Goal: Information Seeking & Learning: Find specific fact

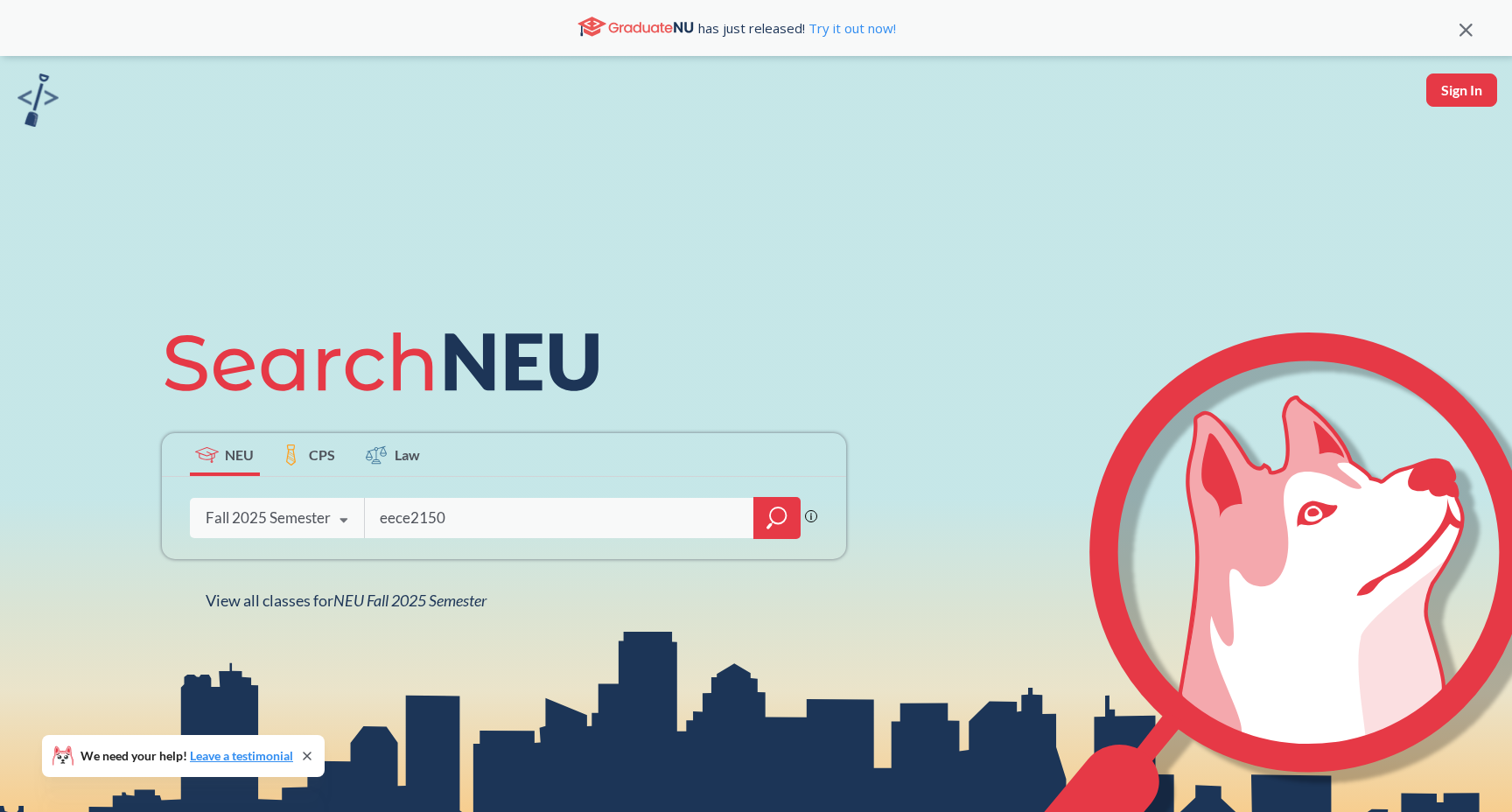
type input "eece2150"
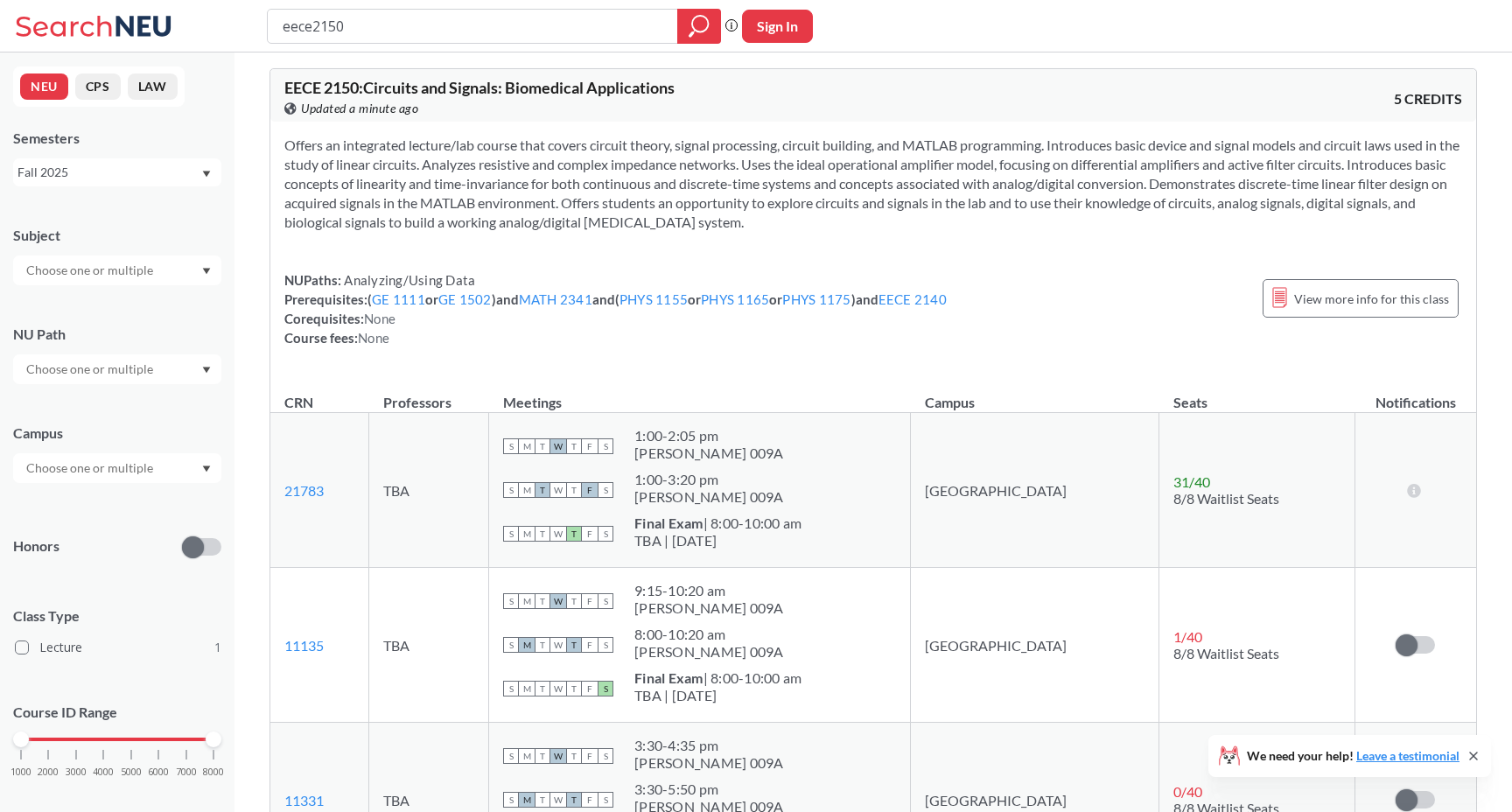
scroll to position [53, 0]
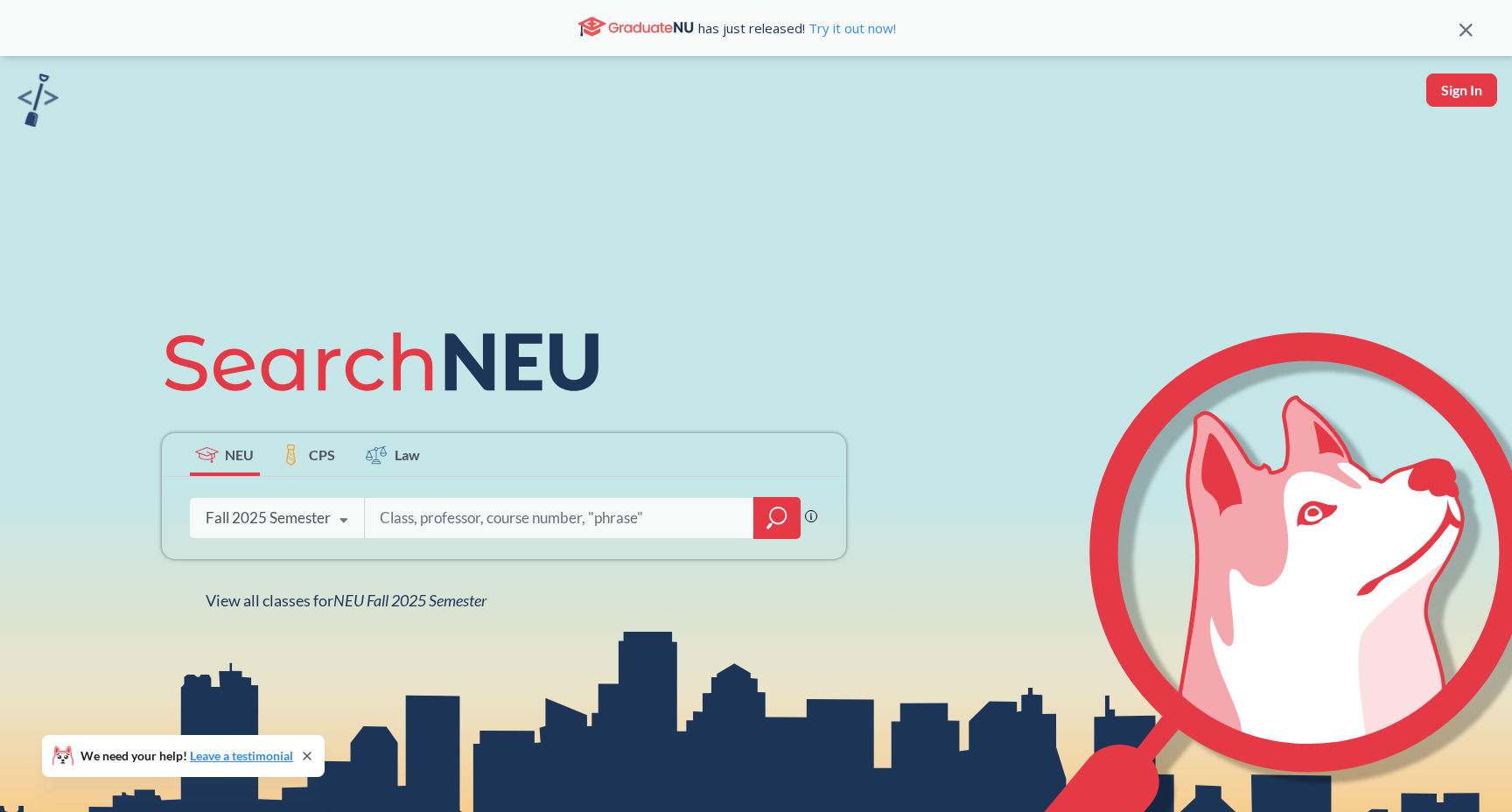
click at [448, 508] on input "search" at bounding box center [559, 518] width 364 height 37
type input "eece2150"
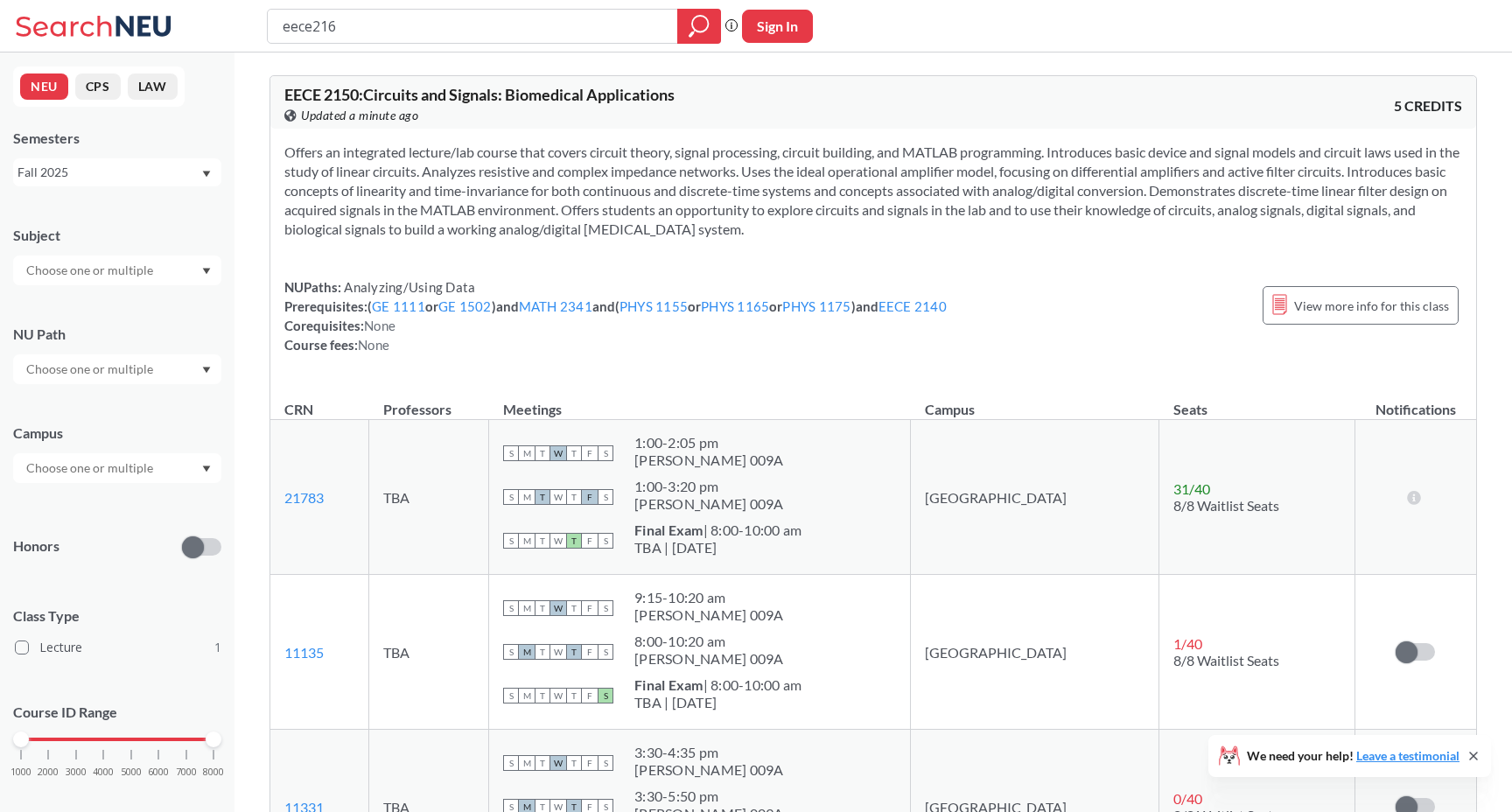
type input "eece2160"
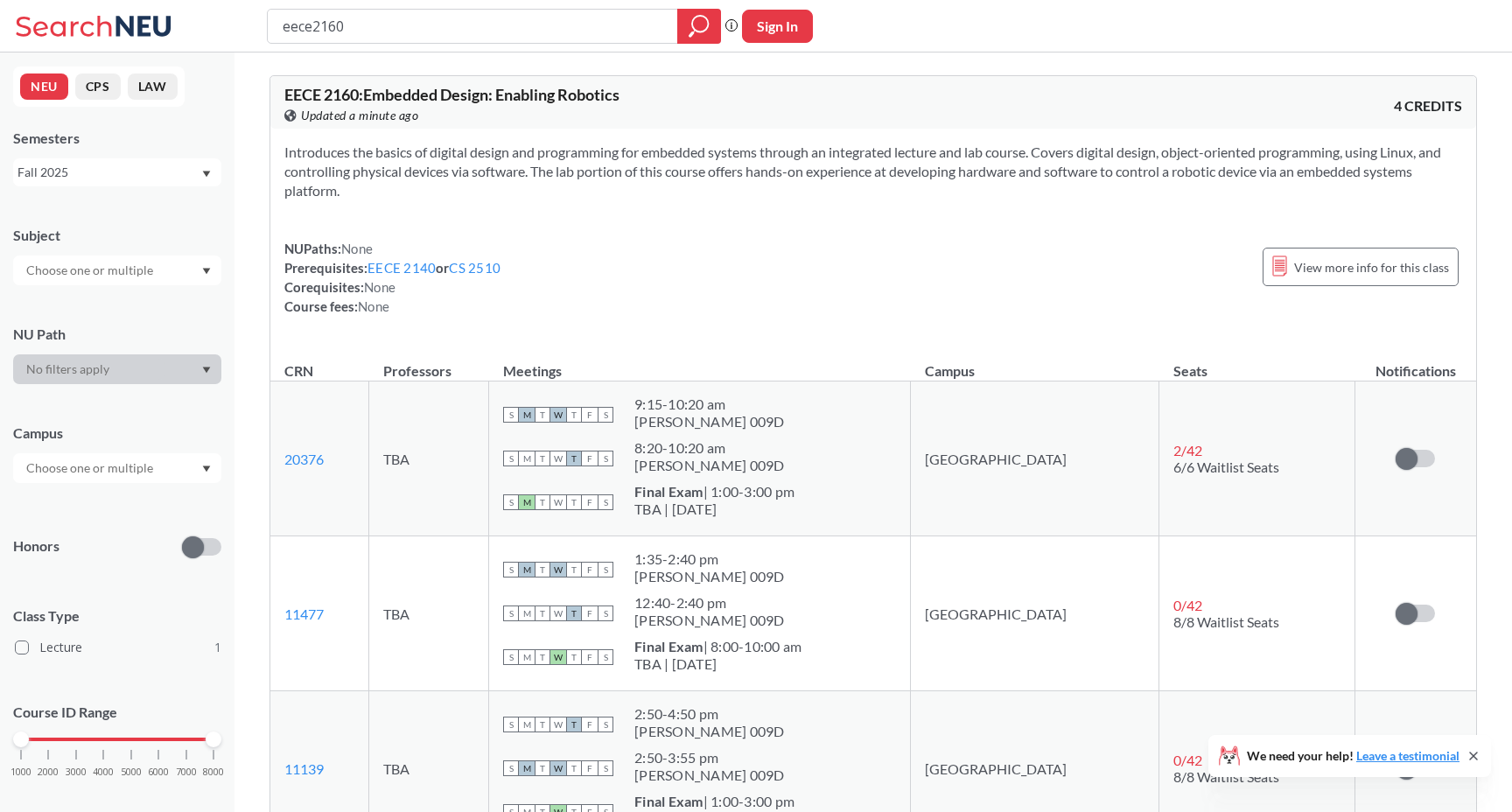
click at [579, 320] on div "Introduces the basics of digital design and programming for embedded systems th…" at bounding box center [873, 236] width 1205 height 215
click at [425, 263] on link "EECE 2140" at bounding box center [402, 268] width 68 height 16
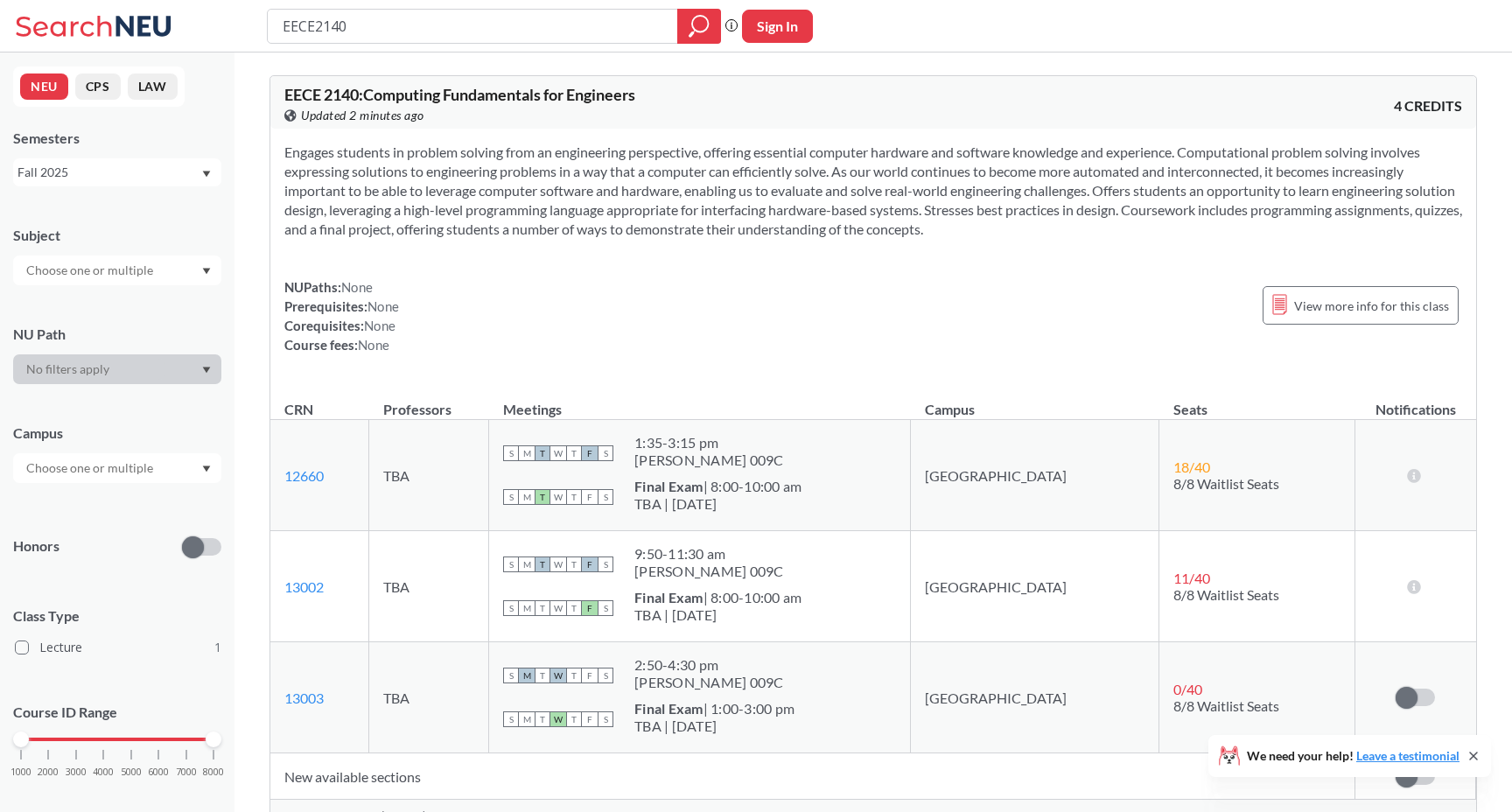
type input "eece2160"
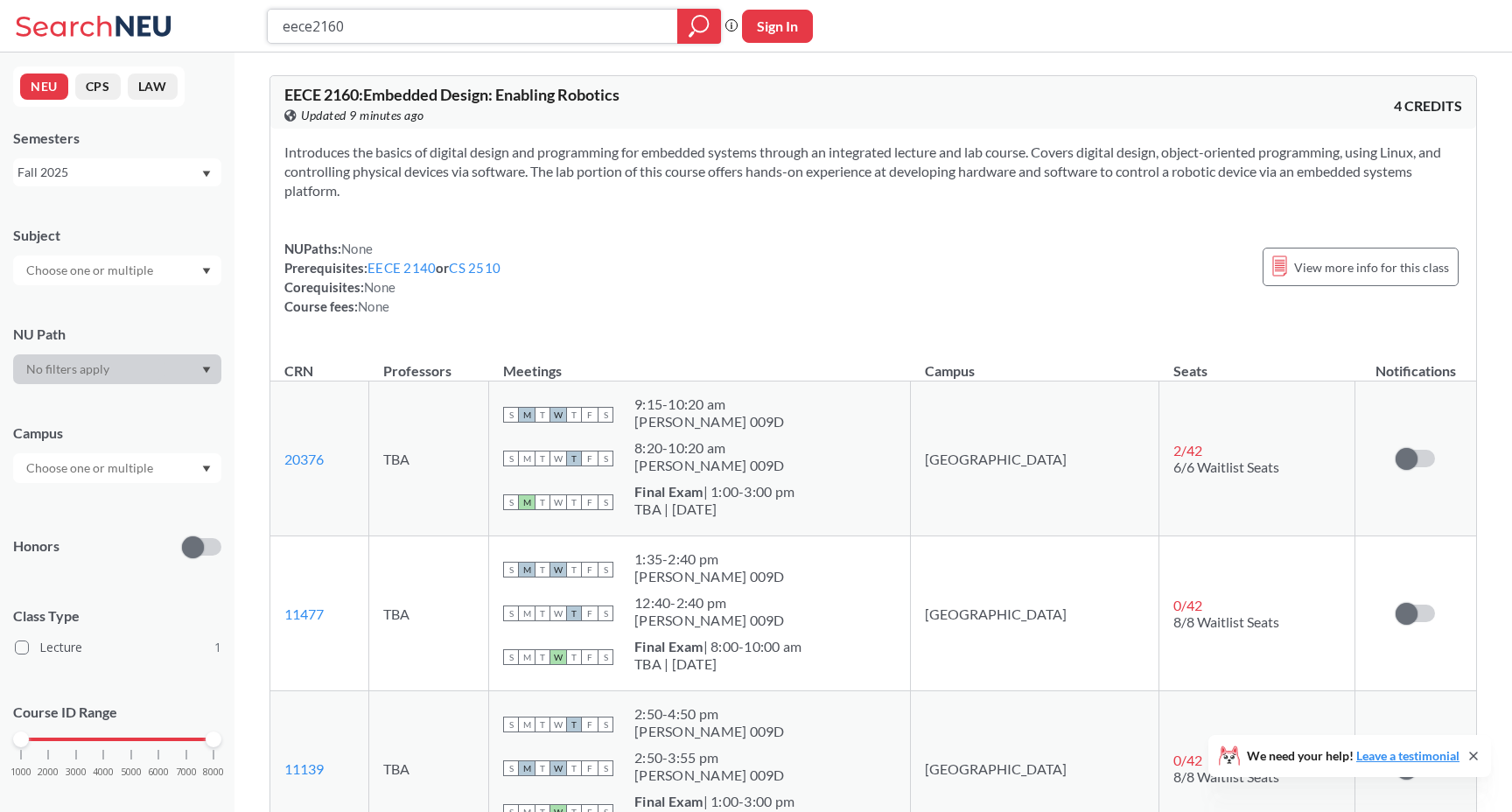
click at [583, 31] on input "eece2160" at bounding box center [472, 26] width 384 height 30
type input "cs3650"
